Goal: Task Accomplishment & Management: Manage account settings

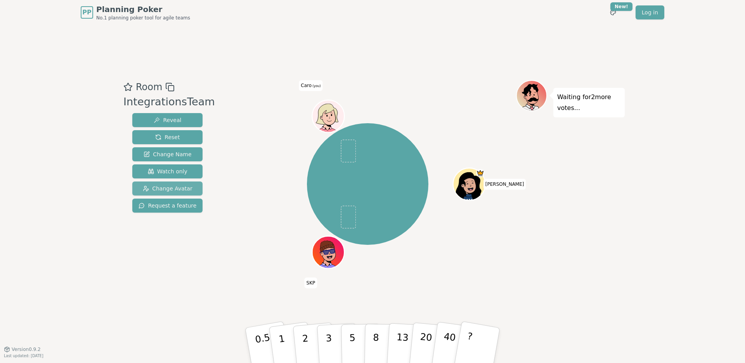
click at [174, 187] on span "Change Avatar" at bounding box center [168, 188] width 50 height 8
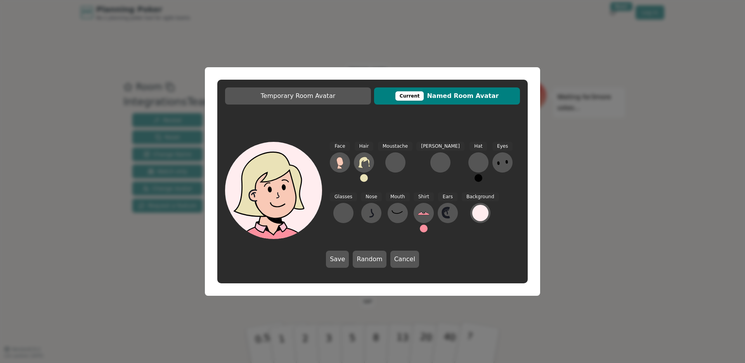
click at [648, 162] on div "Temporary Room Avatar Current Named Room Avatar Face Hair Moustache [PERSON_NAM…" at bounding box center [372, 181] width 745 height 363
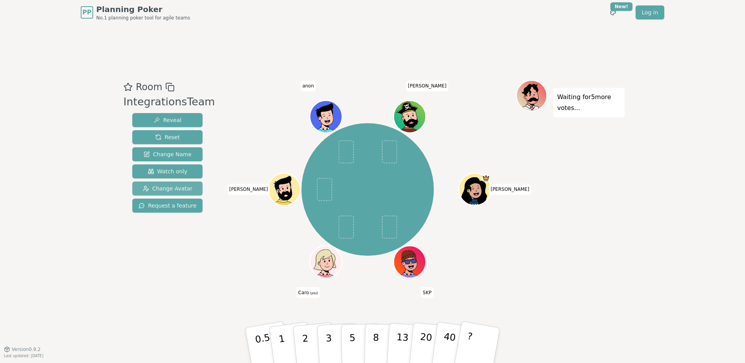
click at [160, 186] on span "Change Avatar" at bounding box center [168, 188] width 50 height 8
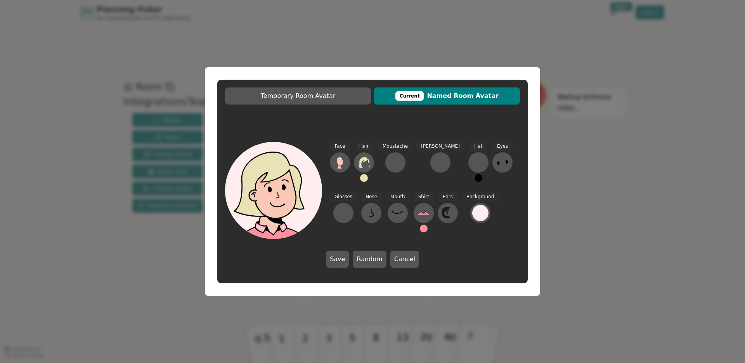
click at [634, 176] on div "Temporary Room Avatar Current Named Room Avatar Face Hair Moustache [PERSON_NAM…" at bounding box center [372, 181] width 745 height 363
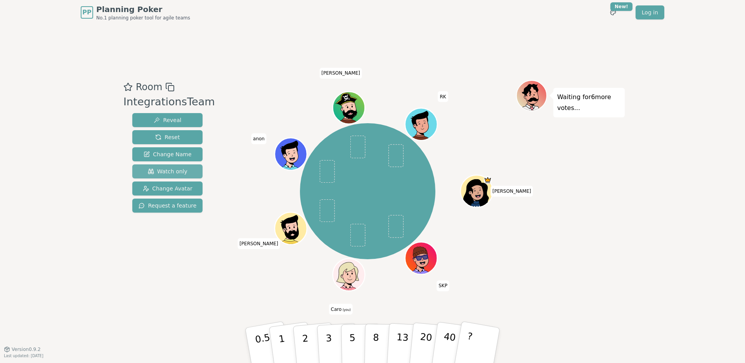
click at [181, 171] on button "Watch only" at bounding box center [167, 171] width 70 height 14
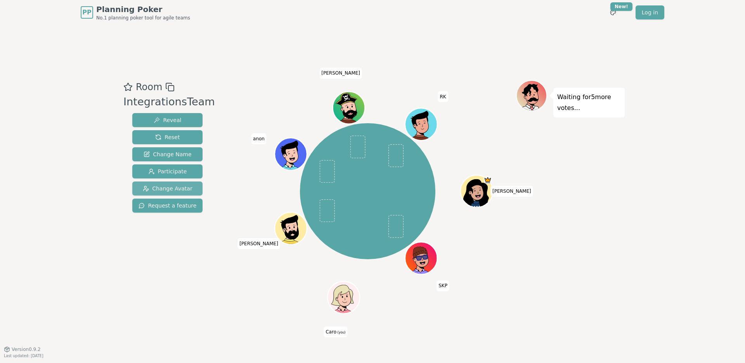
click at [180, 187] on span "Change Avatar" at bounding box center [168, 188] width 50 height 8
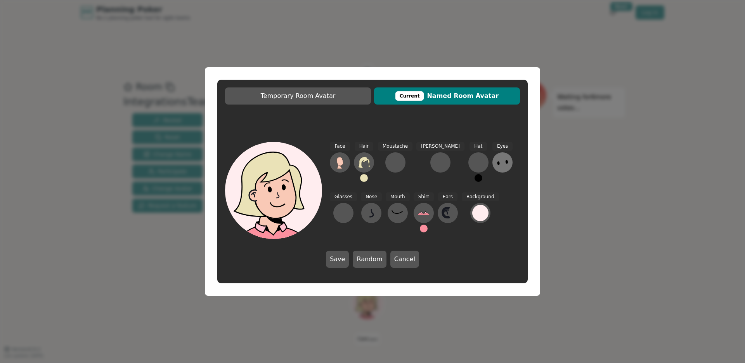
click at [496, 165] on icon at bounding box center [502, 162] width 12 height 12
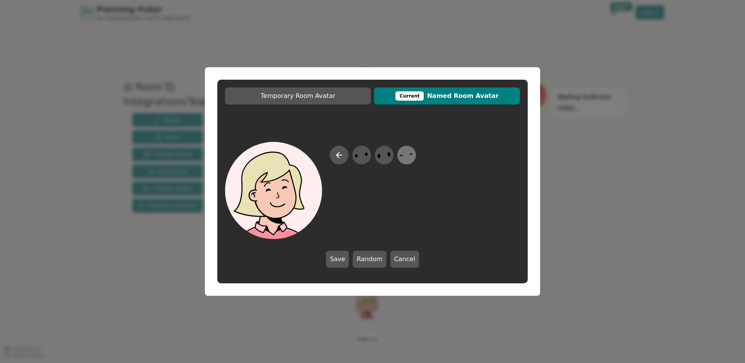
click at [404, 161] on icon at bounding box center [406, 154] width 15 height 17
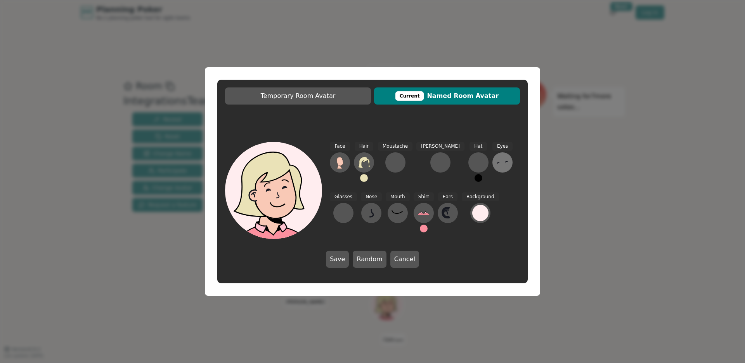
click at [496, 165] on icon at bounding box center [502, 162] width 12 height 12
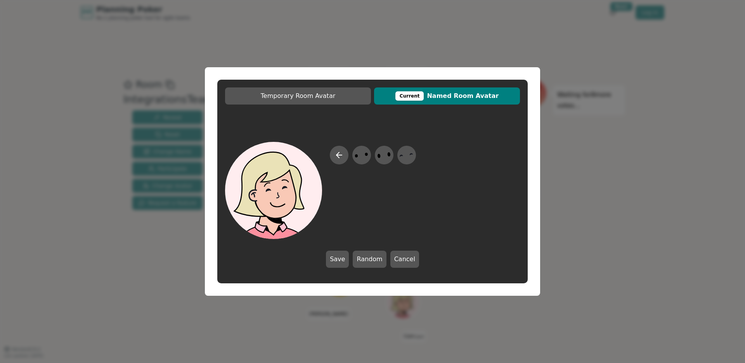
click at [478, 207] on div at bounding box center [372, 190] width 295 height 97
click at [337, 155] on icon at bounding box center [339, 154] width 9 height 9
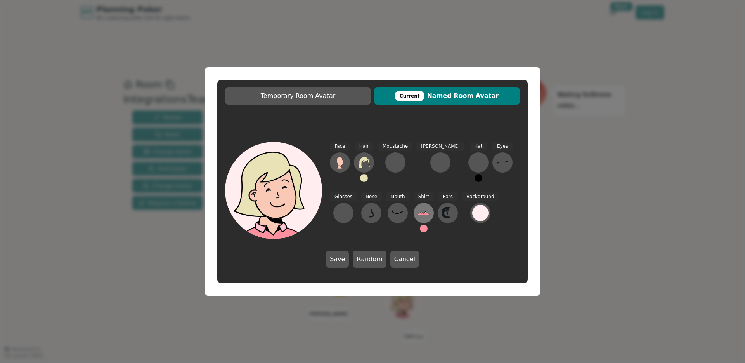
click at [418, 212] on icon at bounding box center [424, 213] width 12 height 12
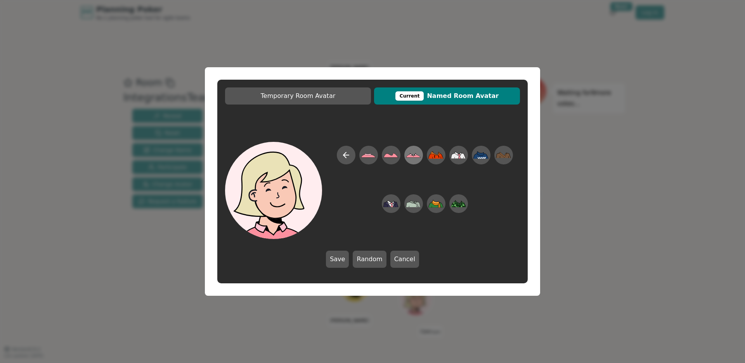
click at [413, 153] on icon at bounding box center [413, 154] width 15 height 17
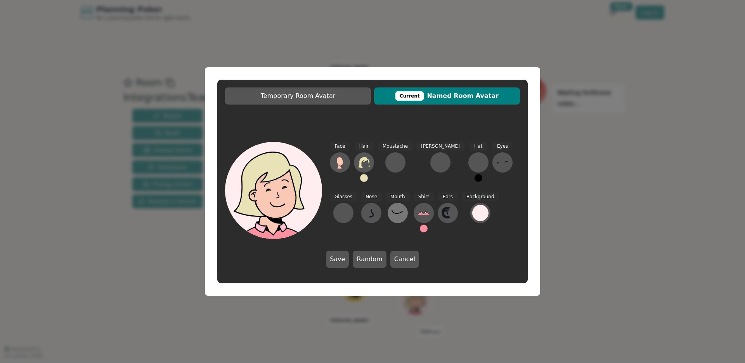
click at [392, 217] on icon at bounding box center [398, 213] width 12 height 12
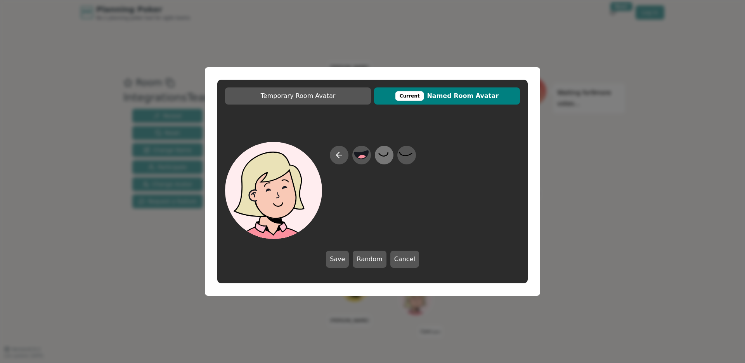
click at [386, 160] on icon at bounding box center [384, 154] width 15 height 17
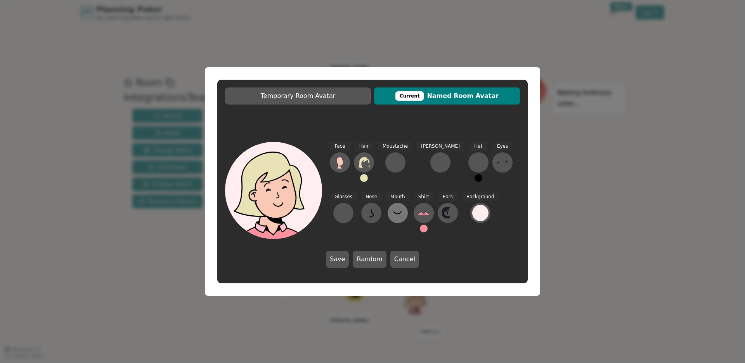
click at [392, 215] on icon at bounding box center [398, 213] width 12 height 12
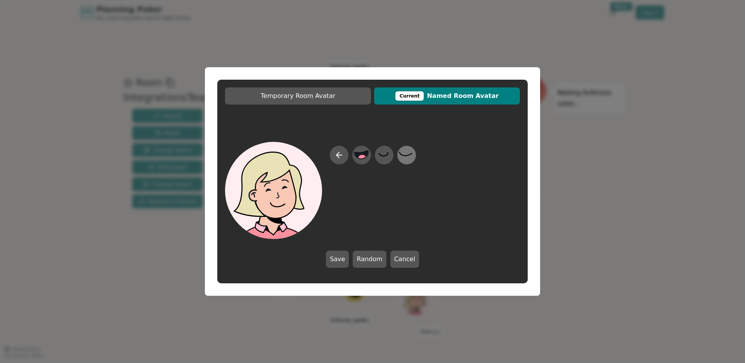
click at [408, 157] on icon at bounding box center [406, 154] width 15 height 17
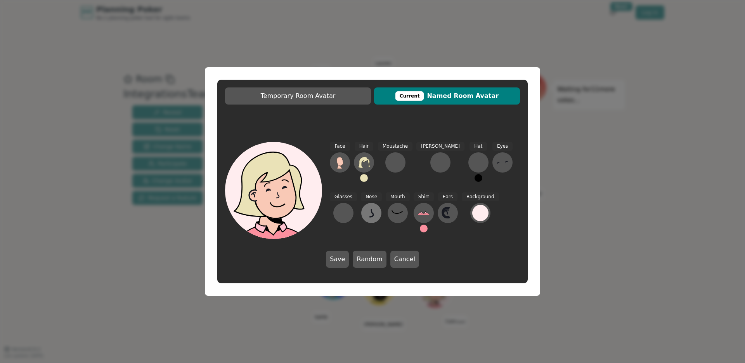
click at [365, 214] on icon at bounding box center [371, 213] width 12 height 12
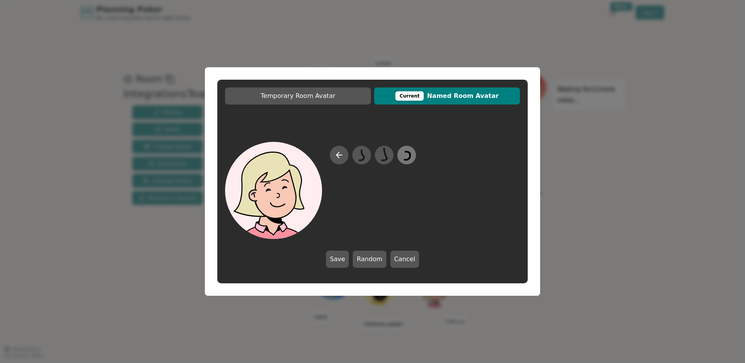
click at [405, 156] on icon at bounding box center [406, 154] width 15 height 17
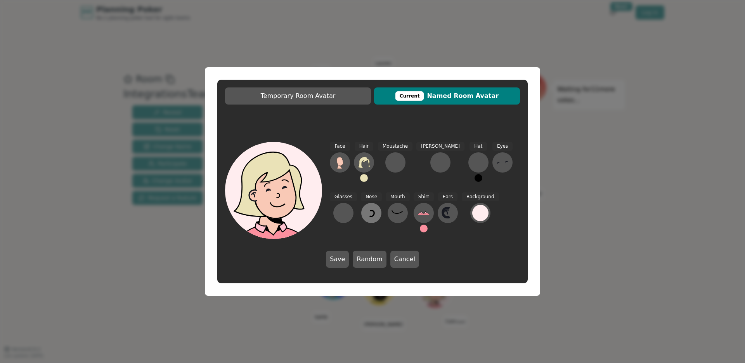
click at [365, 213] on icon at bounding box center [371, 213] width 12 height 12
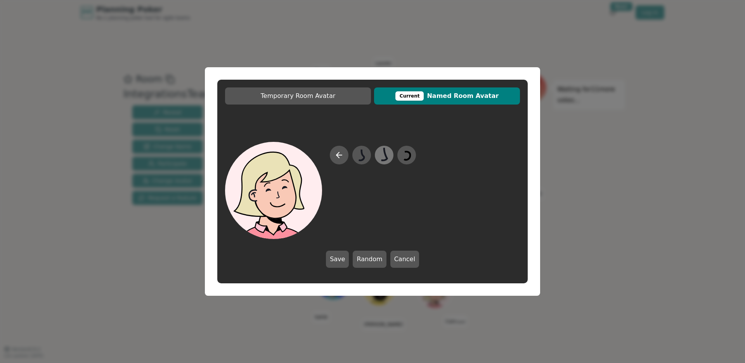
click at [386, 159] on icon at bounding box center [385, 154] width 6 height 13
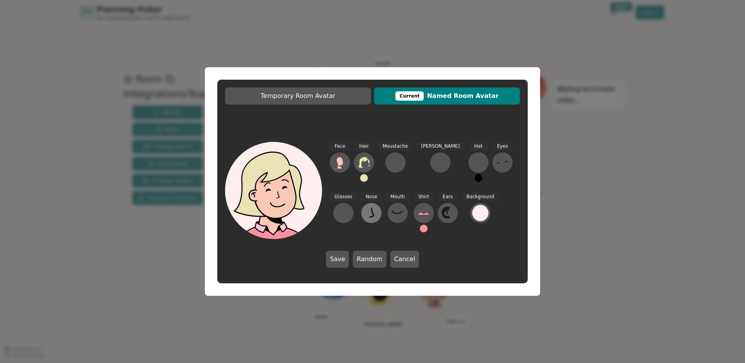
click at [365, 215] on icon at bounding box center [371, 213] width 12 height 12
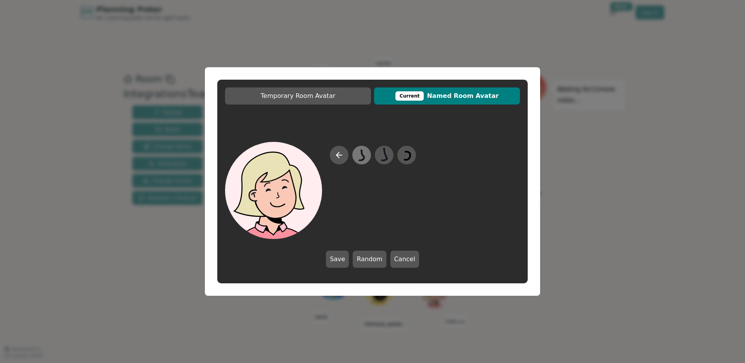
click at [361, 153] on icon at bounding box center [361, 154] width 5 height 11
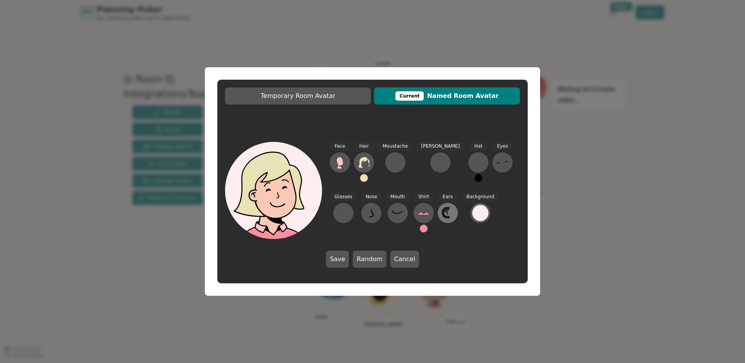
click at [442, 212] on icon at bounding box center [448, 213] width 12 height 12
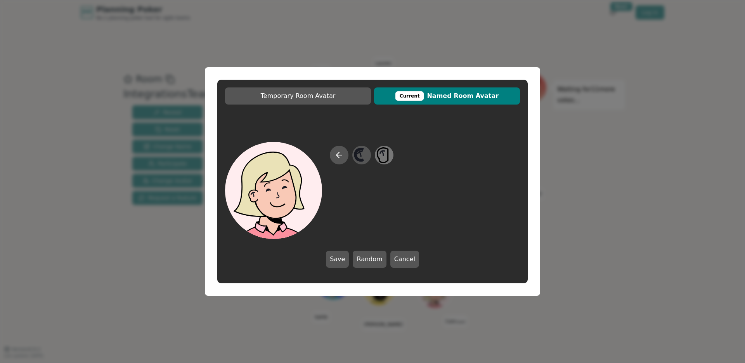
click at [388, 158] on icon at bounding box center [383, 155] width 11 height 15
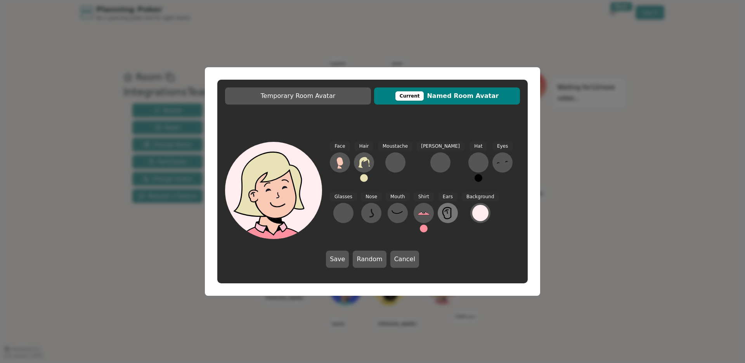
click at [442, 213] on icon at bounding box center [448, 213] width 12 height 12
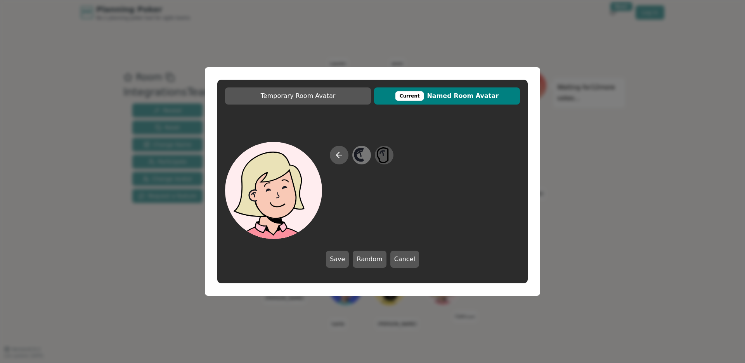
click at [364, 159] on icon at bounding box center [361, 154] width 15 height 17
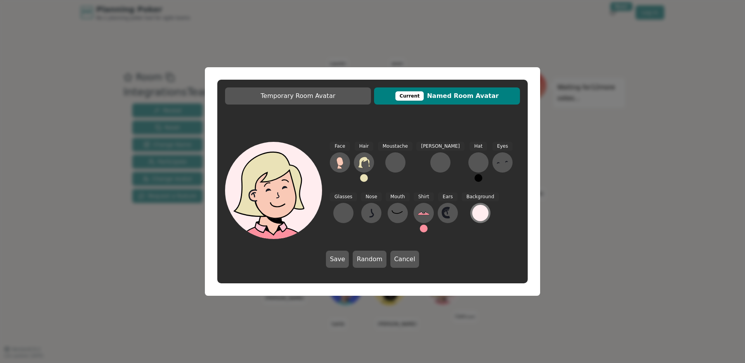
click at [472, 219] on div at bounding box center [480, 213] width 16 height 16
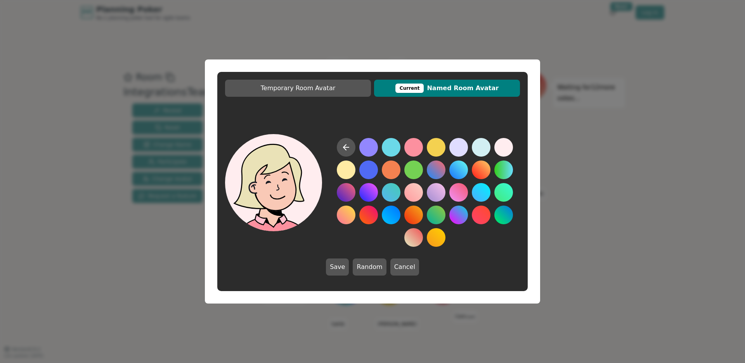
click at [503, 146] on button at bounding box center [504, 147] width 19 height 19
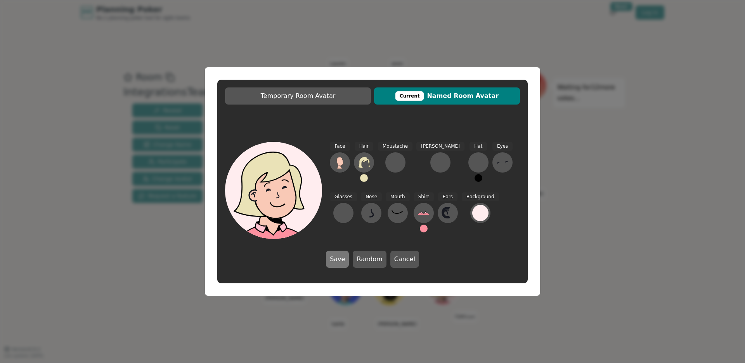
click at [342, 261] on button "Save" at bounding box center [337, 258] width 23 height 17
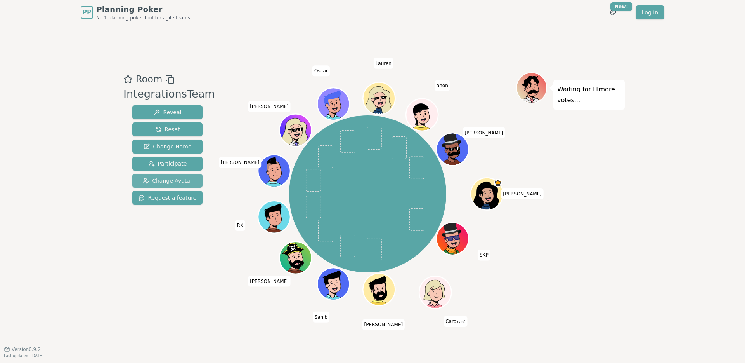
click at [178, 178] on span "Change Avatar" at bounding box center [168, 181] width 50 height 8
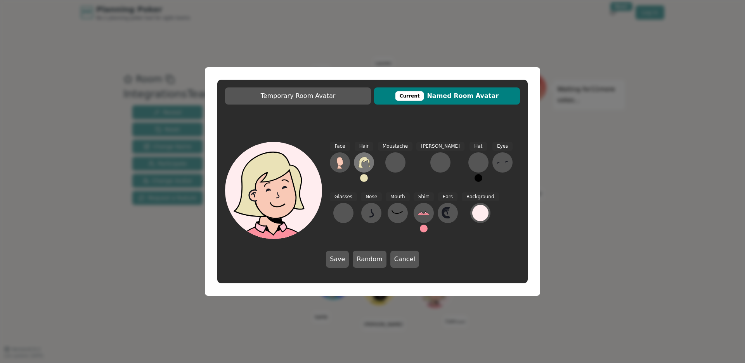
click at [364, 161] on icon at bounding box center [364, 161] width 12 height 11
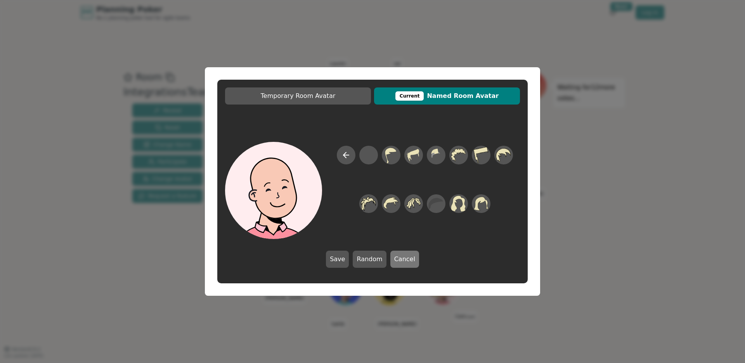
click at [406, 262] on button "Cancel" at bounding box center [405, 258] width 29 height 17
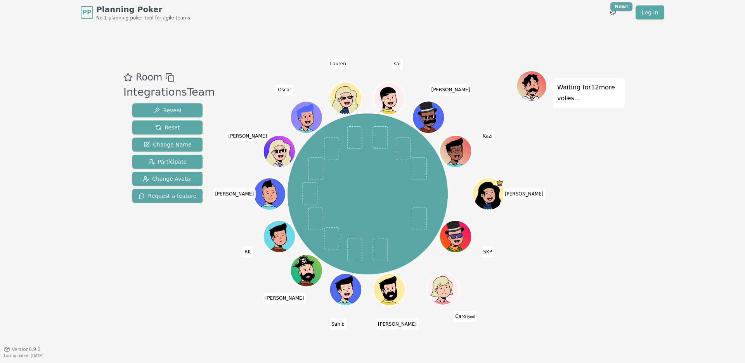
click at [449, 290] on icon at bounding box center [444, 288] width 31 height 4
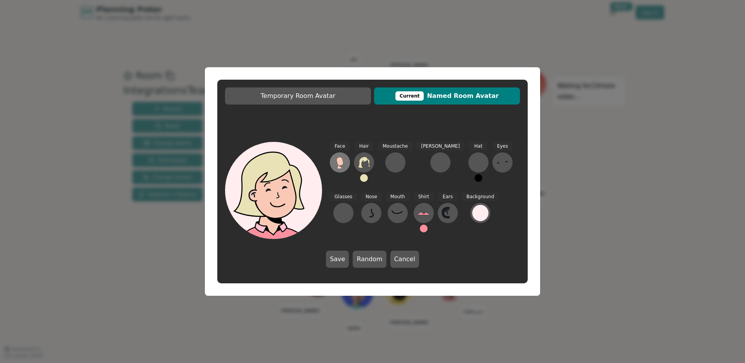
click at [338, 161] on icon at bounding box center [340, 161] width 7 height 9
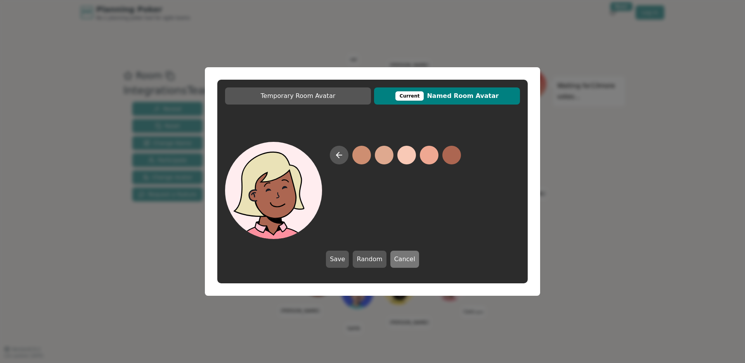
click at [408, 255] on button "Cancel" at bounding box center [405, 258] width 29 height 17
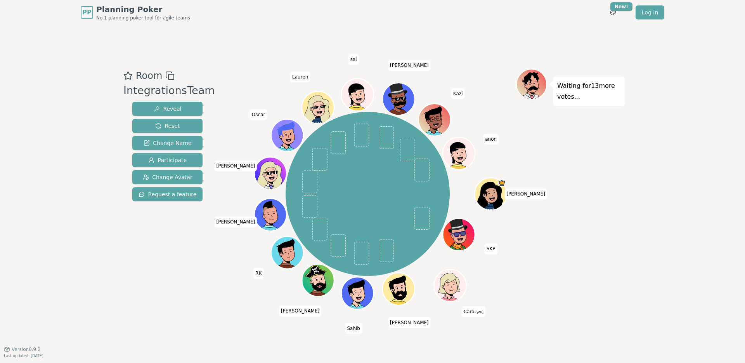
click at [555, 261] on div "Waiting for 13 more votes..." at bounding box center [570, 187] width 109 height 236
